Goal: Transaction & Acquisition: Purchase product/service

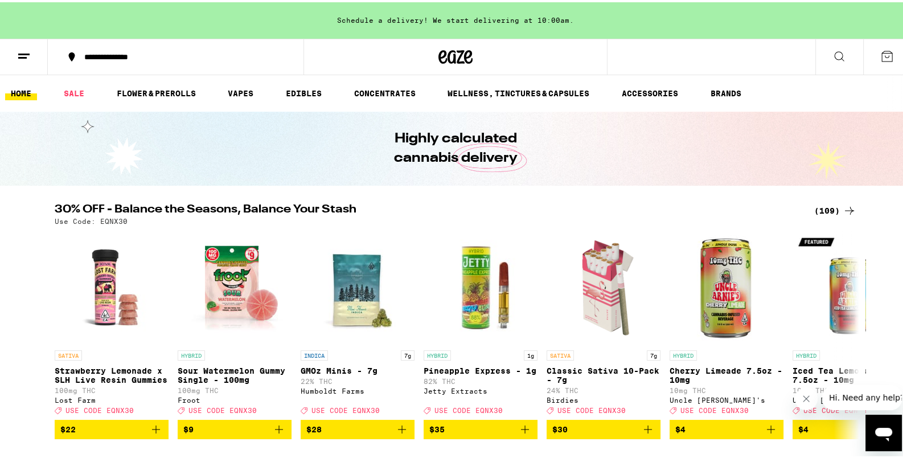
click at [847, 213] on icon at bounding box center [850, 209] width 14 height 14
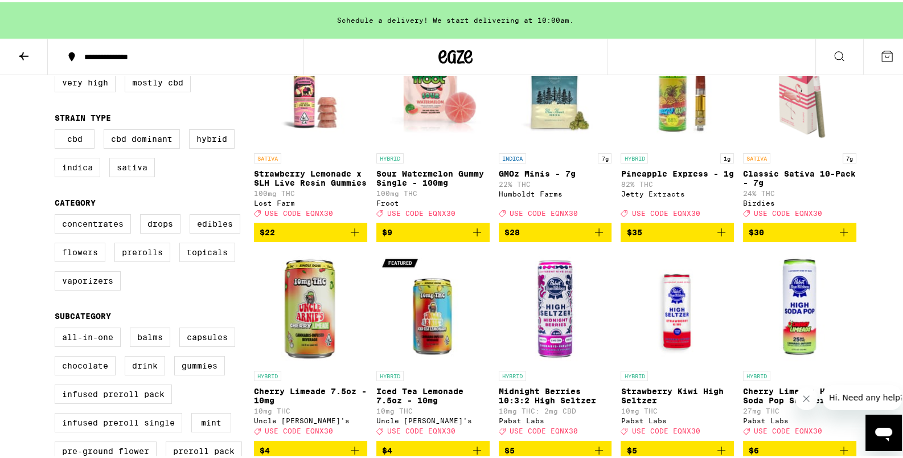
scroll to position [179, 0]
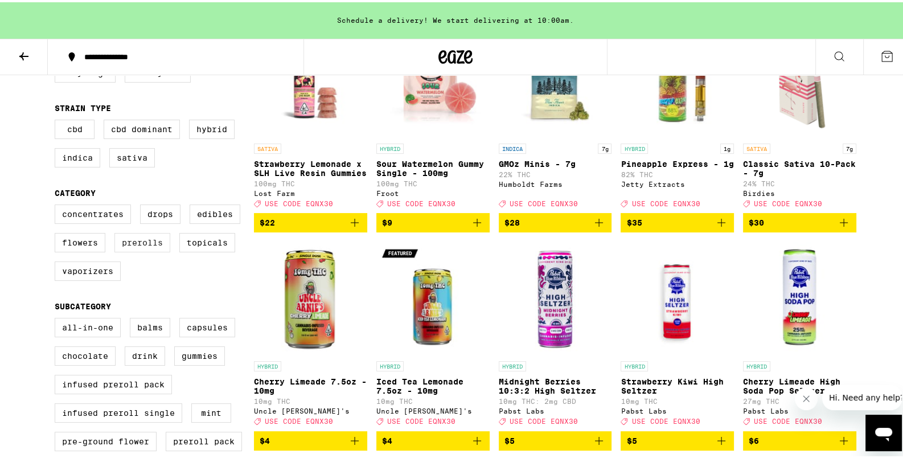
click at [142, 250] on label "Prerolls" at bounding box center [142, 240] width 56 height 19
click at [57, 204] on input "Prerolls" at bounding box center [57, 204] width 1 height 1
checkbox input "true"
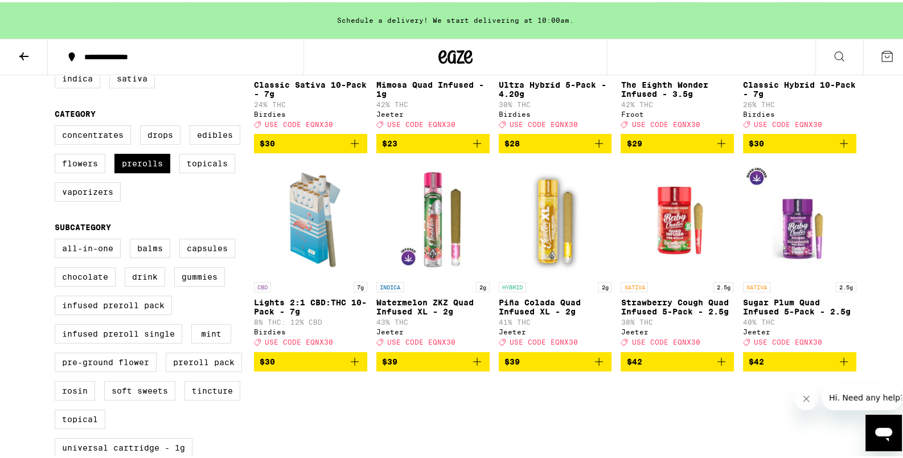
scroll to position [239, 0]
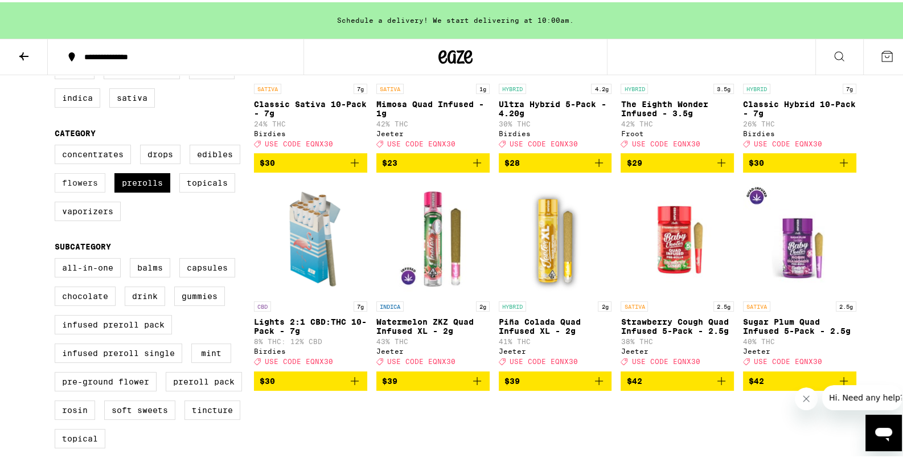
click at [80, 190] on label "Flowers" at bounding box center [80, 180] width 51 height 19
click at [57, 145] on input "Flowers" at bounding box center [57, 144] width 1 height 1
checkbox input "true"
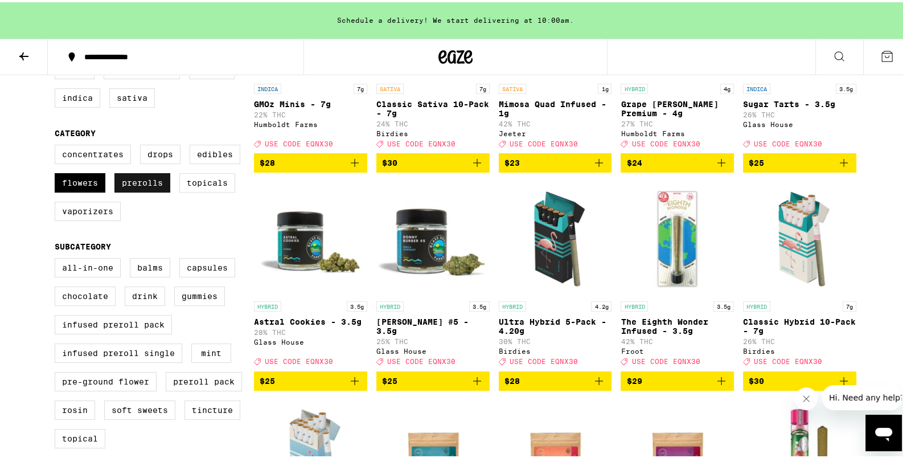
click at [141, 190] on label "Prerolls" at bounding box center [142, 180] width 56 height 19
click at [57, 145] on input "Prerolls" at bounding box center [57, 144] width 1 height 1
checkbox input "false"
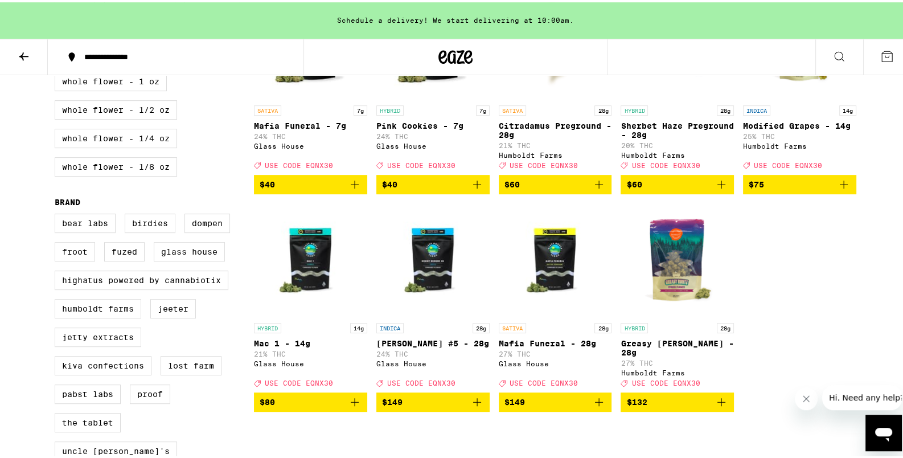
scroll to position [658, 0]
